Goal: Find specific page/section: Find specific page/section

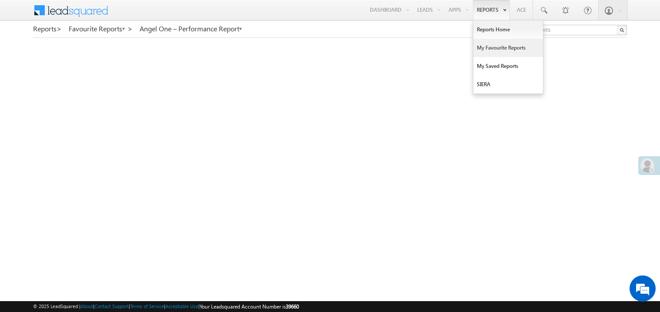
click at [487, 48] on link "My Favourite Reports" at bounding box center [508, 48] width 70 height 18
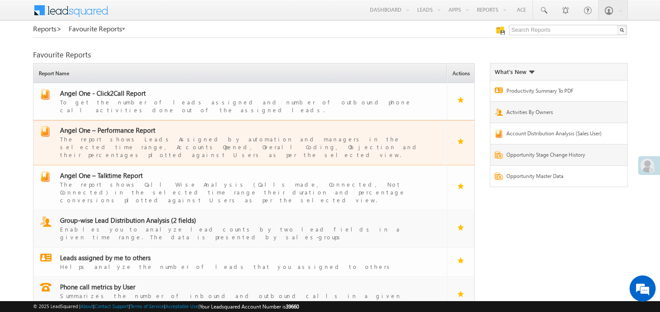
click at [120, 126] on span "Angel One – Performance Report" at bounding box center [107, 130] width 95 height 9
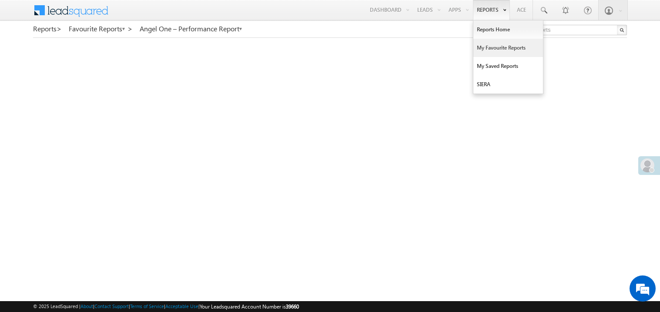
click at [486, 49] on link "My Favourite Reports" at bounding box center [508, 48] width 70 height 18
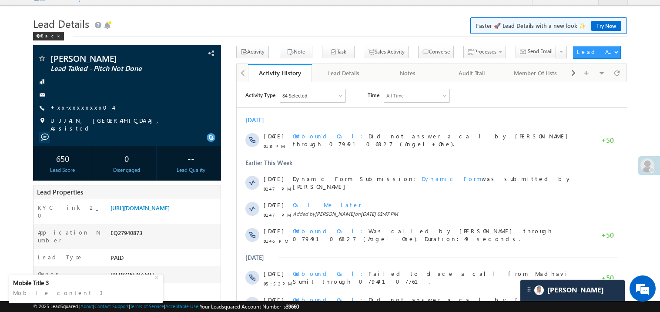
scroll to position [15, 0]
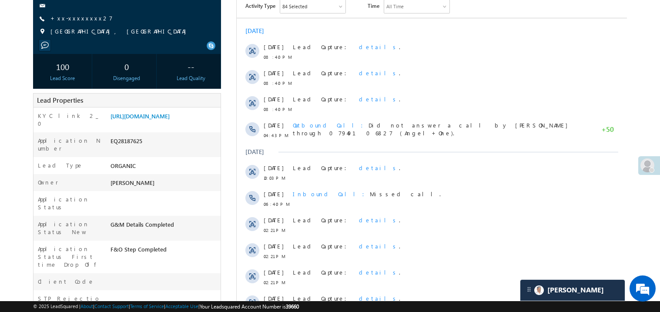
scroll to position [69, 0]
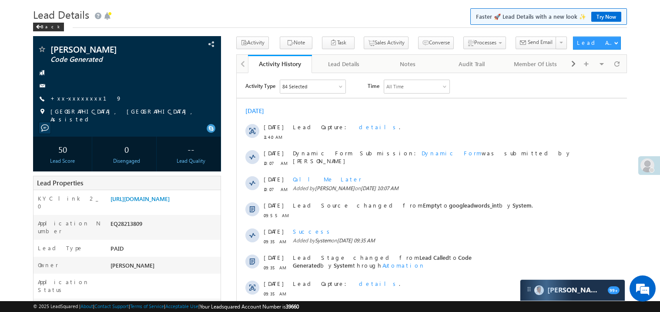
scroll to position [17, 0]
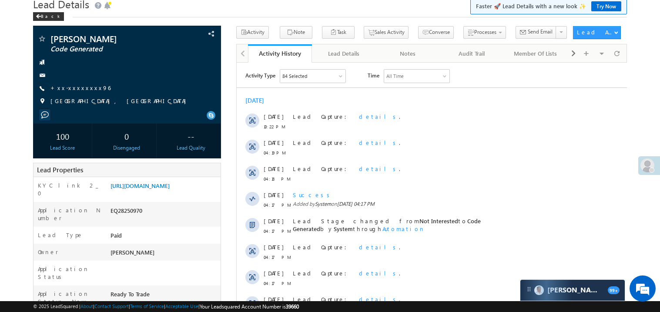
scroll to position [17, 0]
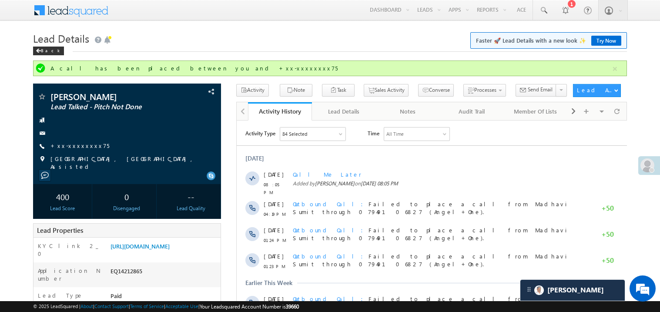
click at [421, 37] on h1 "Lead Details Faster 🚀 Lead Details with a new look ✨ Try Now" at bounding box center [330, 37] width 594 height 17
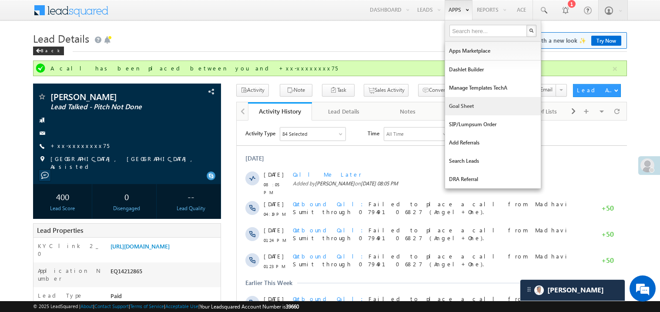
click at [462, 105] on link "Goal Sheet" at bounding box center [493, 106] width 96 height 18
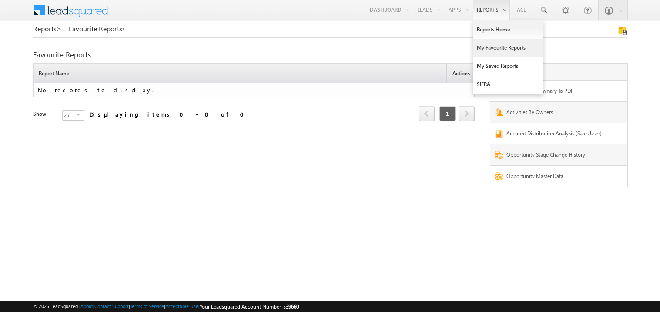
click at [484, 49] on link "My Favourite Reports" at bounding box center [508, 48] width 70 height 18
